Goal: Task Accomplishment & Management: Manage account settings

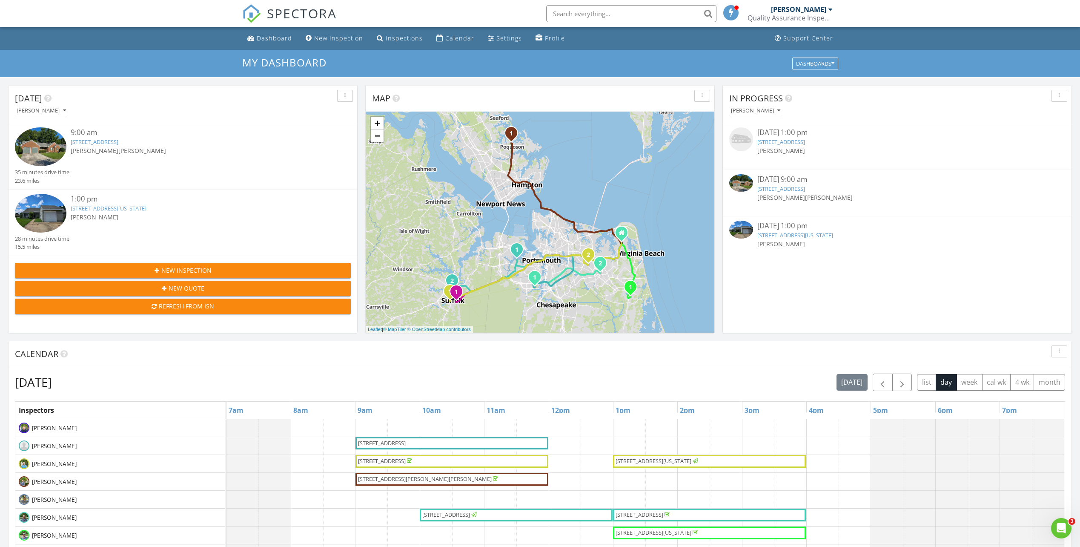
click at [118, 141] on link "320 Paperbark Trail, Chesapeake, VA 23323" at bounding box center [95, 142] width 48 height 8
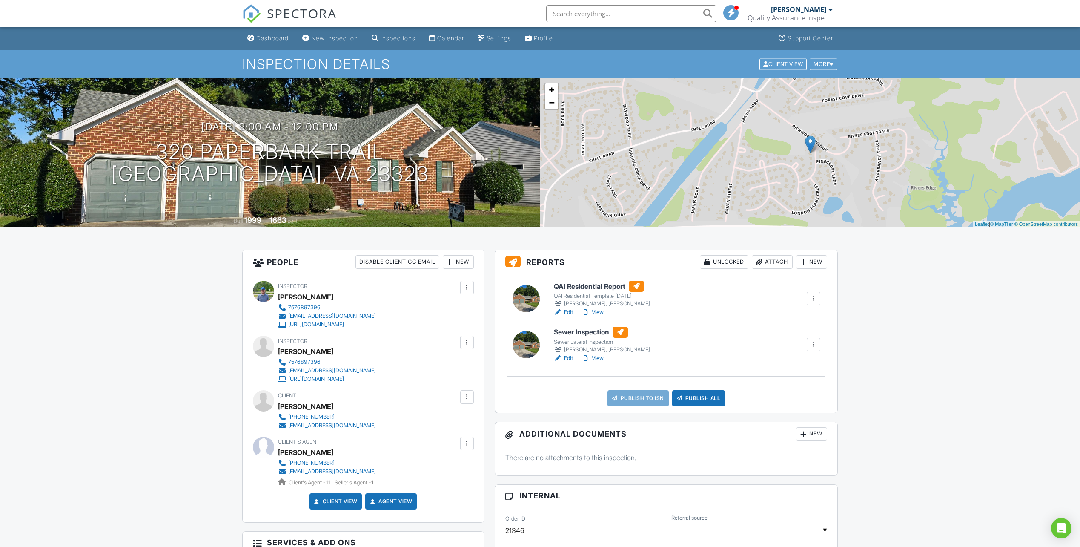
click at [583, 331] on h6 "Sewer Inspection" at bounding box center [602, 332] width 96 height 11
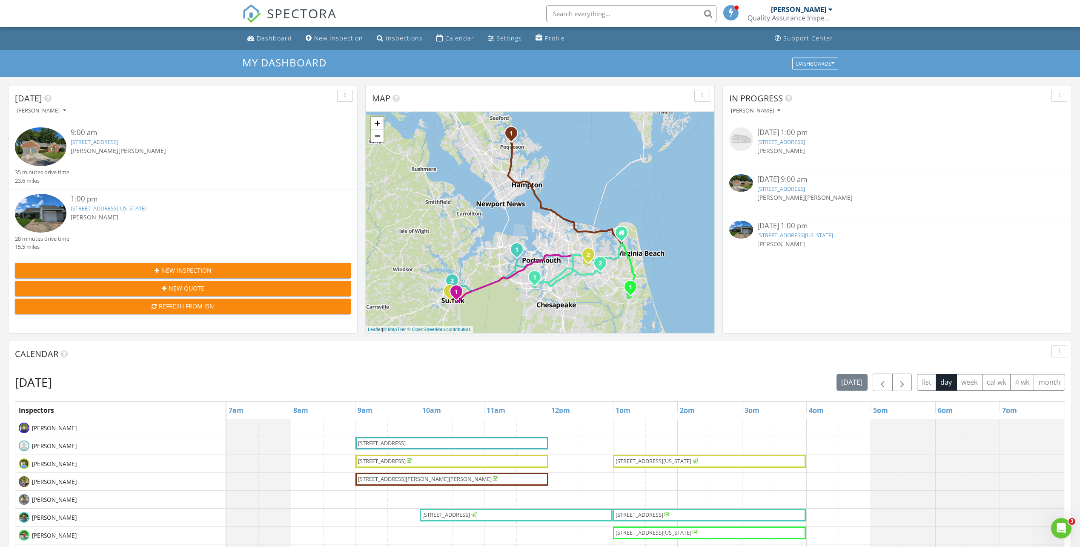
click at [118, 144] on link "320 Paperbark Trail, Chesapeake, VA 23323" at bounding box center [95, 142] width 48 height 8
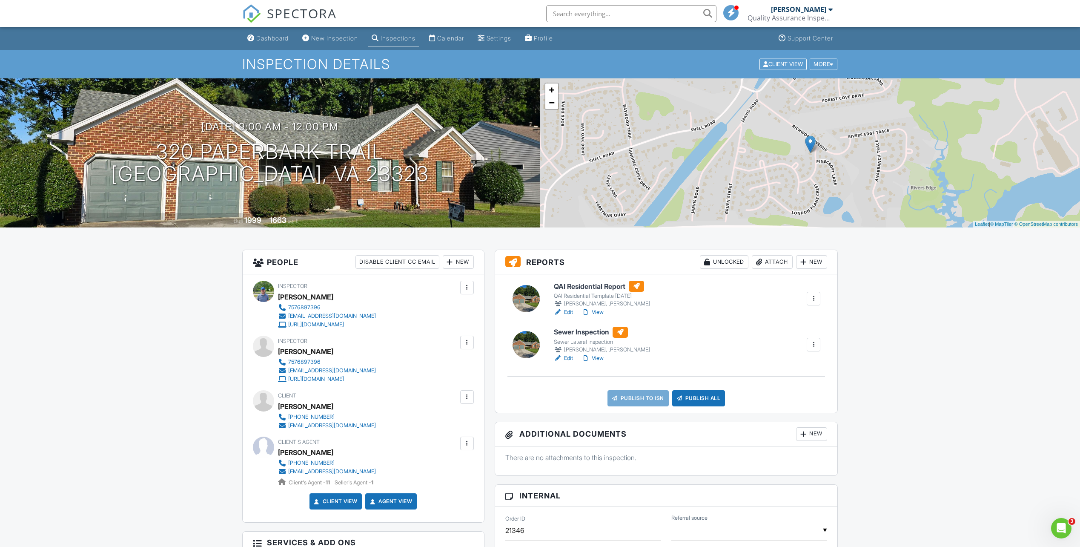
click at [595, 287] on h6 "QAI Residential Report" at bounding box center [602, 286] width 96 height 11
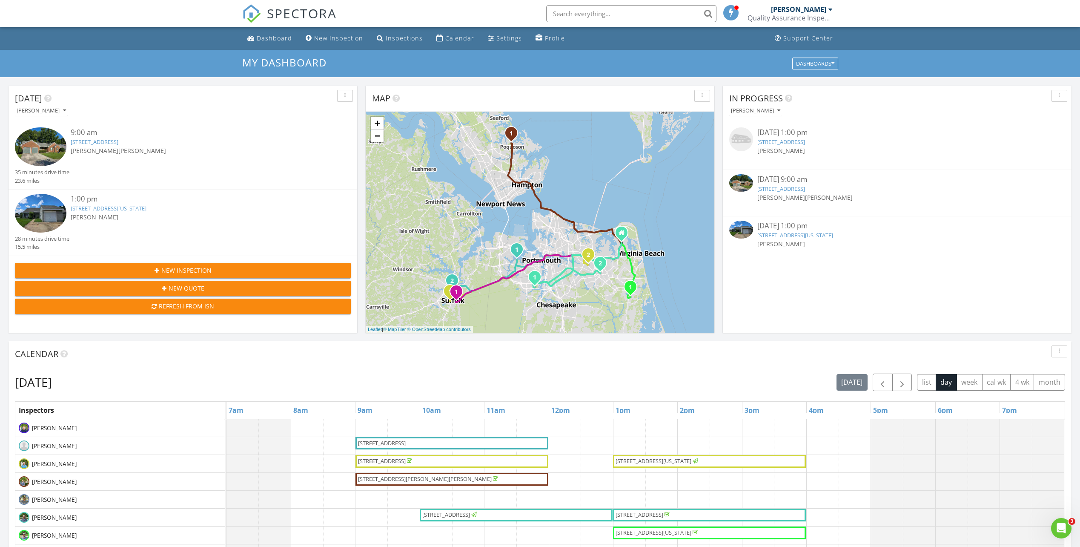
click at [117, 141] on link "320 Paperbark Trail, Chesapeake, VA 23323" at bounding box center [95, 142] width 48 height 8
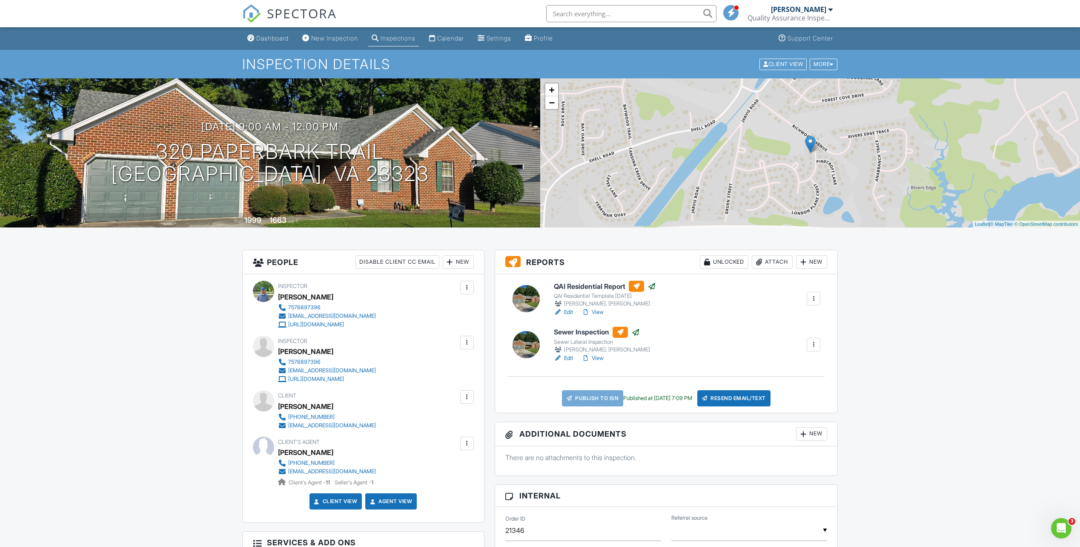
click at [822, 11] on div "[PERSON_NAME]" at bounding box center [798, 9] width 55 height 9
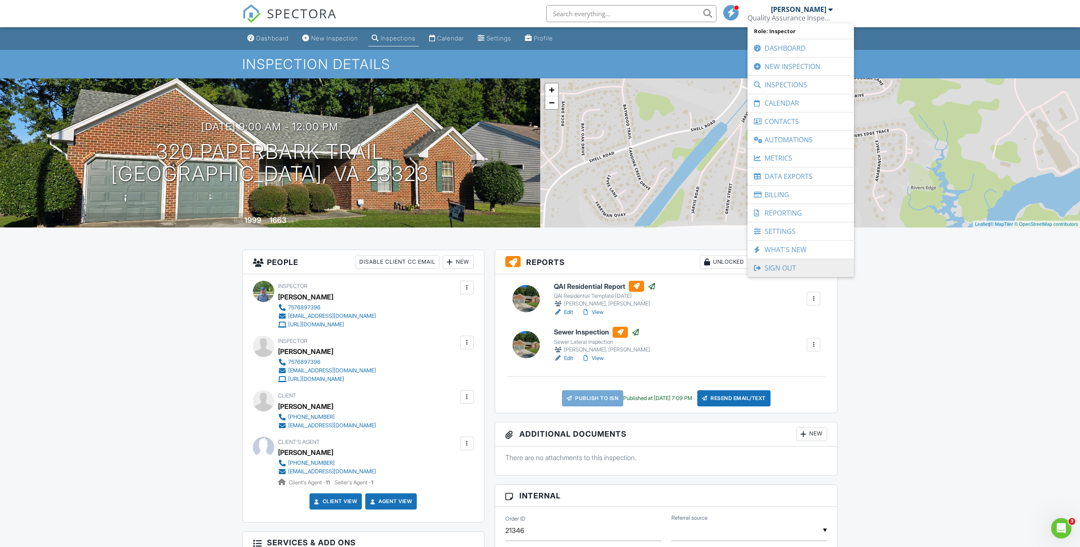
click at [777, 266] on link "Sign Out" at bounding box center [801, 268] width 98 height 18
